Goal: Task Accomplishment & Management: Manage account settings

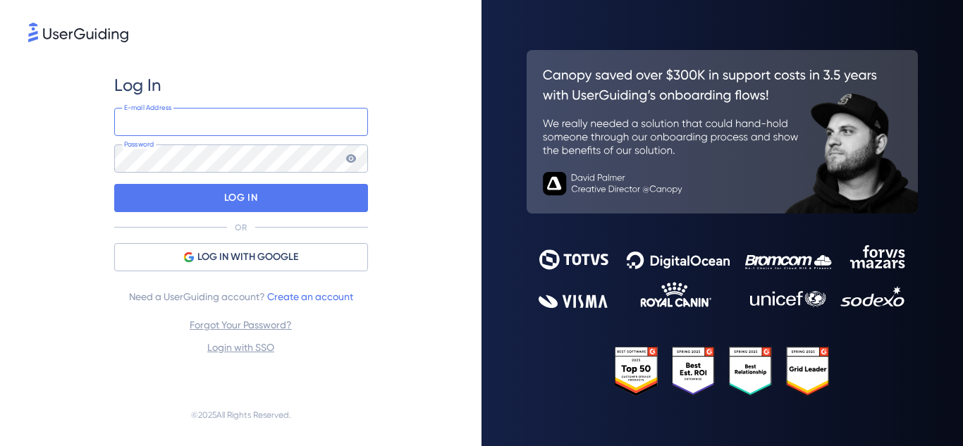
type input "[EMAIL_ADDRESS][DOMAIN_NAME]"
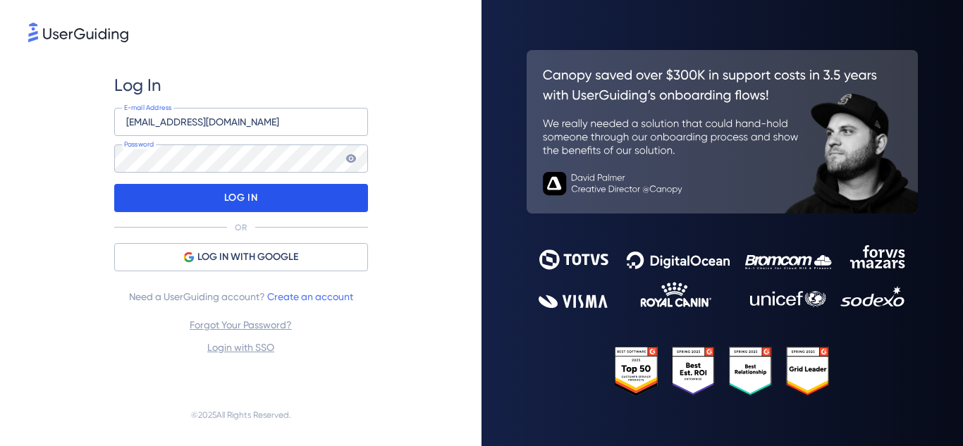
click at [248, 193] on p "LOG IN" at bounding box center [240, 198] width 33 height 23
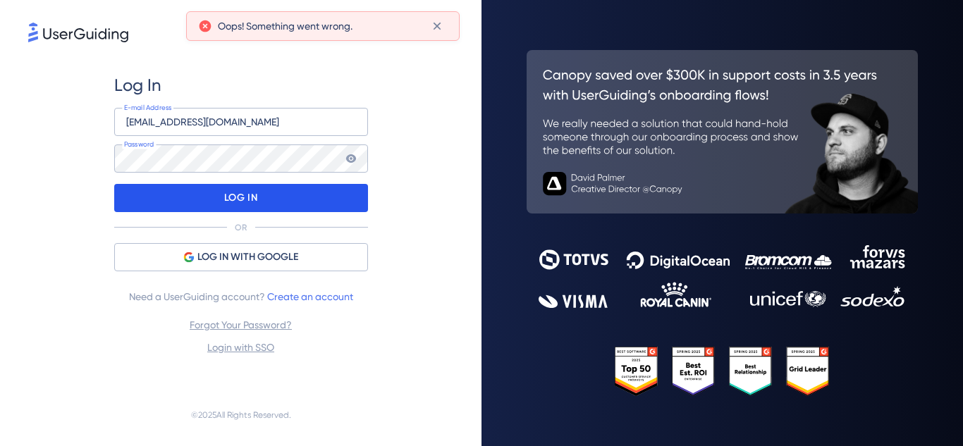
click at [310, 203] on div "LOG IN" at bounding box center [241, 198] width 254 height 28
